Goal: Task Accomplishment & Management: Use online tool/utility

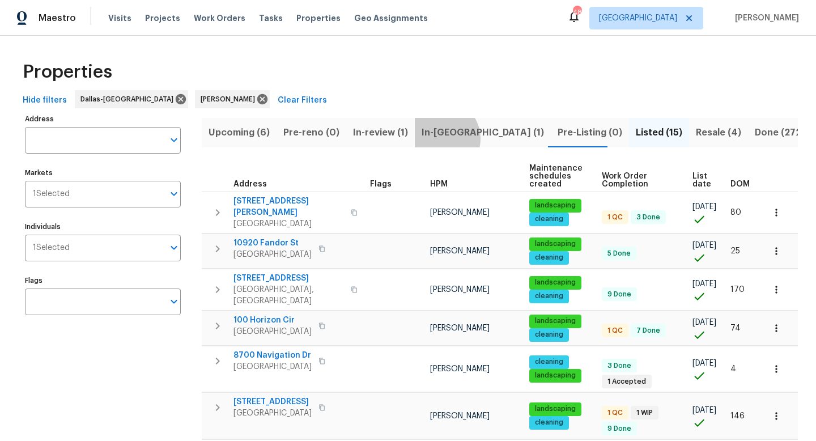
click at [437, 138] on span "In-[GEOGRAPHIC_DATA] (1)" at bounding box center [483, 133] width 122 height 16
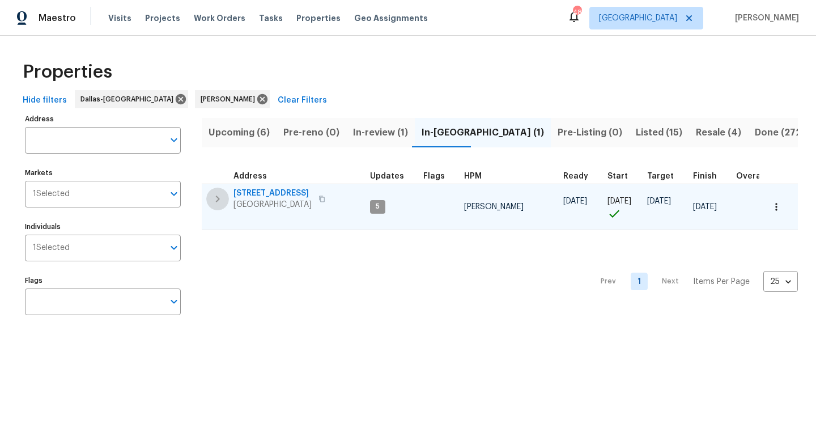
click at [216, 197] on icon "button" at bounding box center [218, 198] width 4 height 7
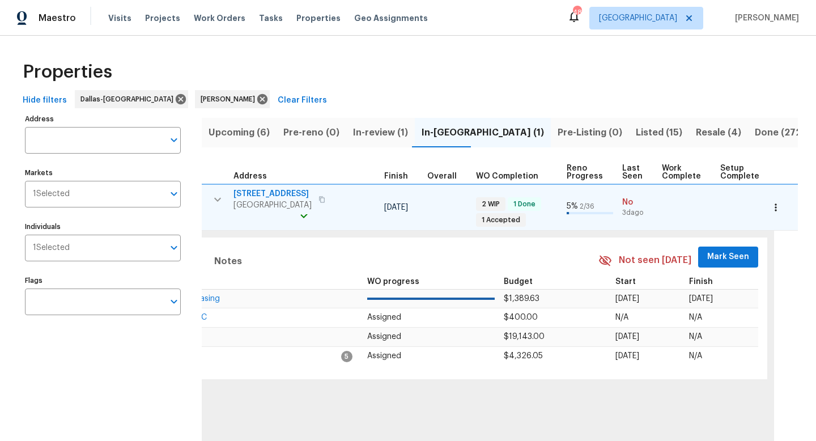
scroll to position [0, 368]
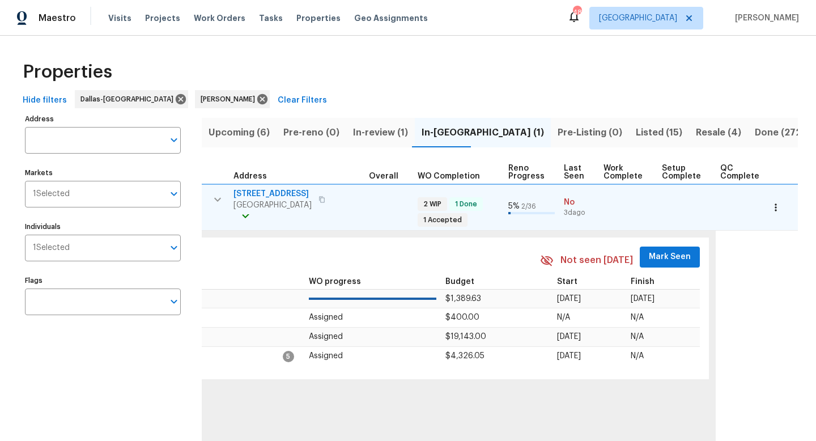
click at [649, 262] on span "Mark Seen" at bounding box center [670, 257] width 42 height 14
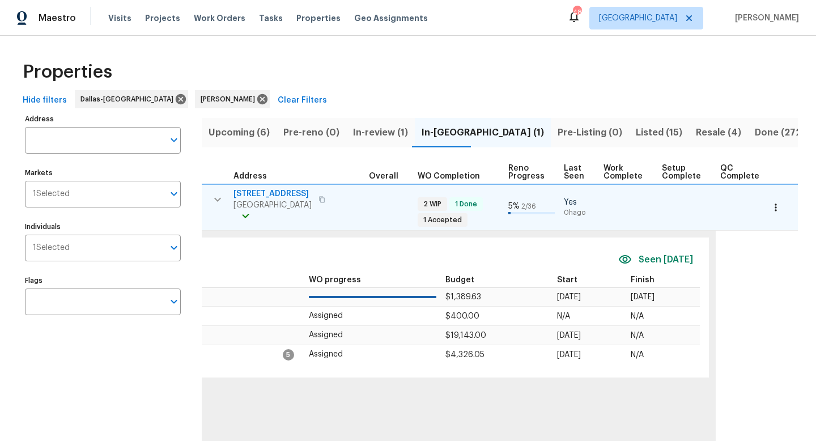
click at [215, 194] on icon "button" at bounding box center [218, 200] width 14 height 14
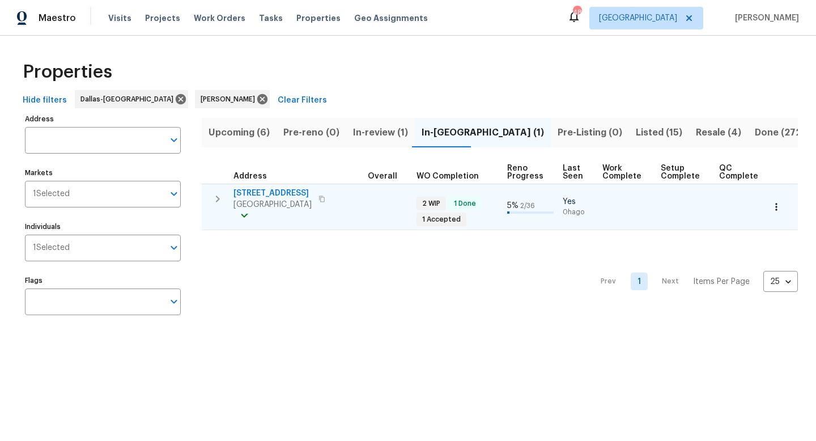
scroll to position [0, 366]
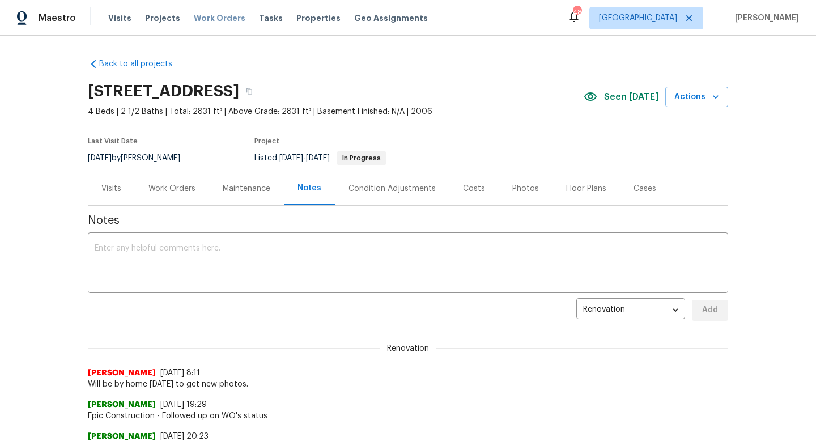
click at [207, 20] on span "Work Orders" at bounding box center [220, 17] width 52 height 11
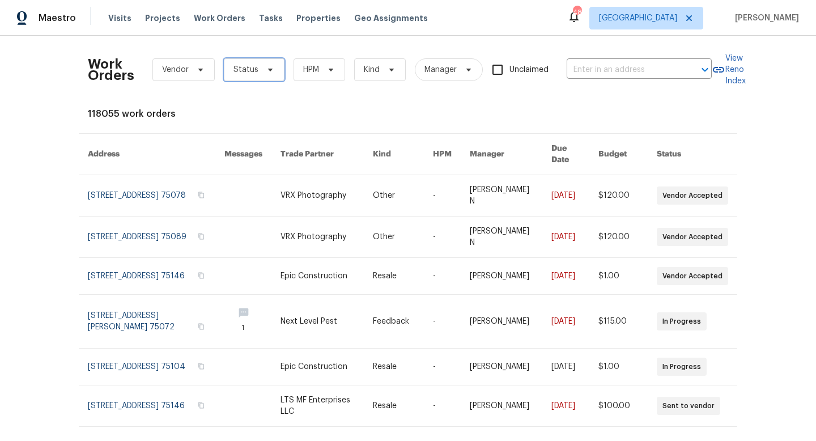
click at [262, 68] on span at bounding box center [268, 69] width 12 height 9
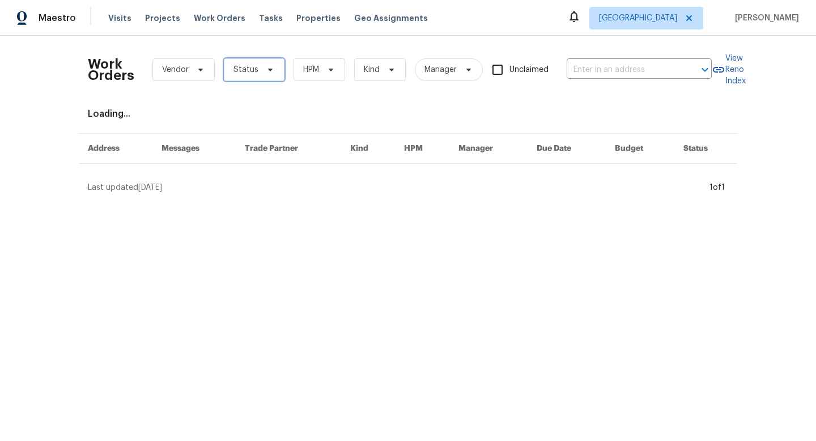
click at [246, 74] on span "Status" at bounding box center [245, 69] width 25 height 11
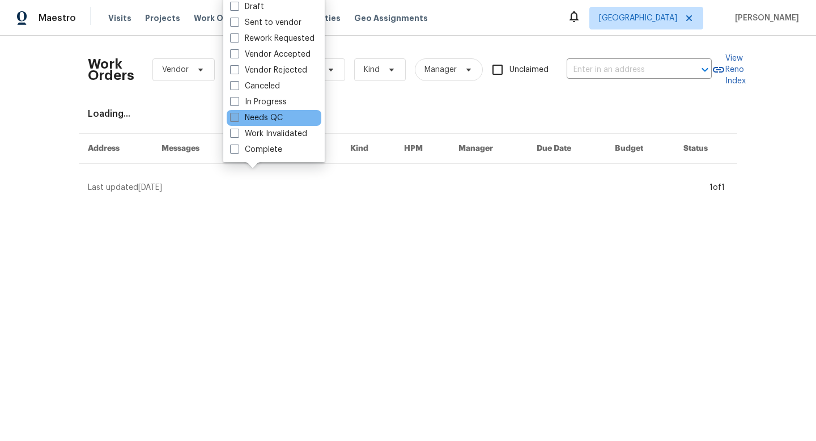
click at [260, 115] on label "Needs QC" at bounding box center [256, 117] width 53 height 11
click at [237, 115] on input "Needs QC" at bounding box center [233, 115] width 7 height 7
checkbox input "true"
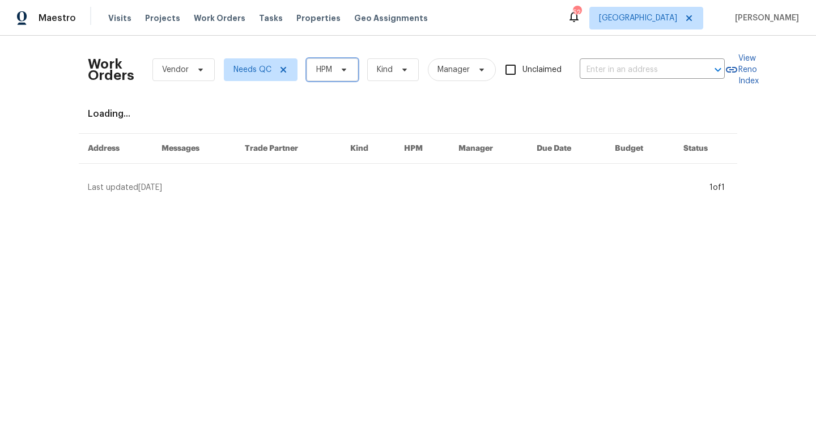
click at [329, 68] on span "HPM" at bounding box center [324, 69] width 16 height 11
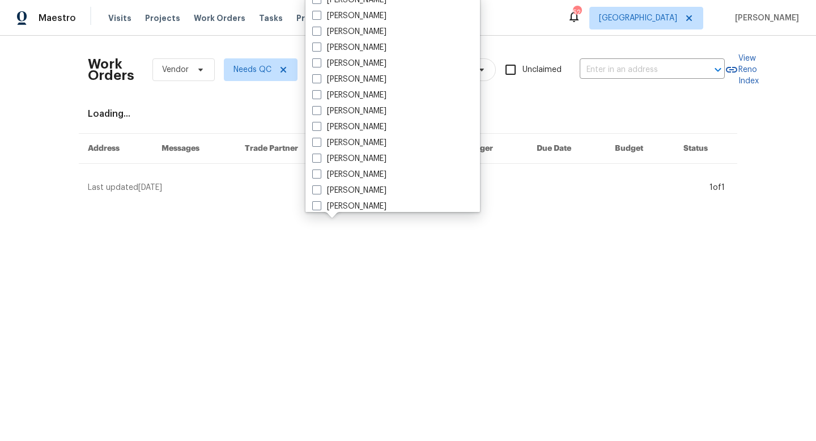
scroll to position [632, 0]
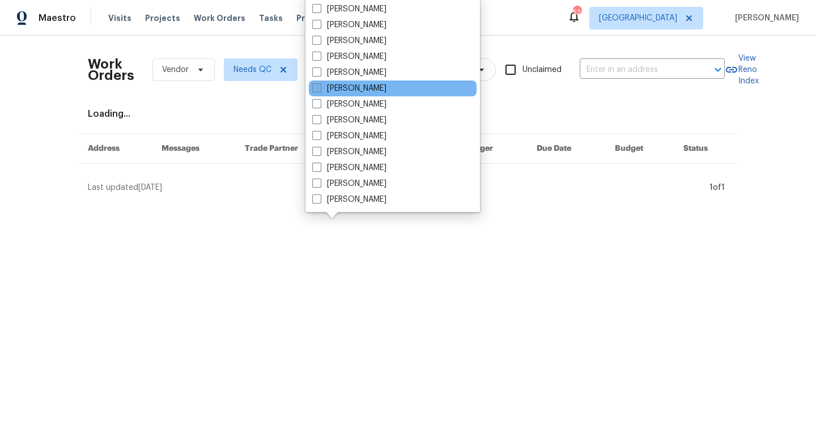
click at [329, 84] on label "[PERSON_NAME]" at bounding box center [349, 88] width 74 height 11
click at [320, 84] on input "[PERSON_NAME]" at bounding box center [315, 86] width 7 height 7
checkbox input "true"
